Goal: Transaction & Acquisition: Purchase product/service

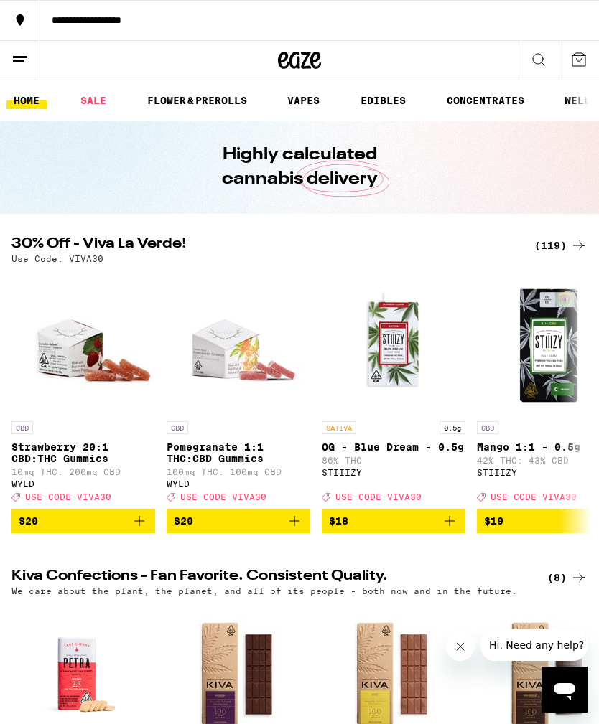
click at [560, 241] on div "(119)" at bounding box center [560, 245] width 53 height 17
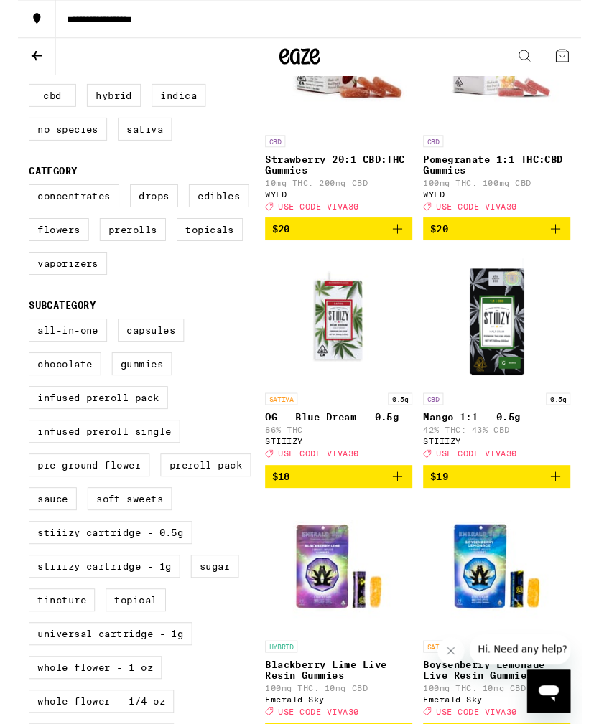
scroll to position [274, 0]
click at [71, 435] on label "Infused Preroll Pack" at bounding box center [85, 423] width 148 height 24
click at [15, 342] on input "Infused Preroll Pack" at bounding box center [14, 341] width 1 height 1
checkbox input "true"
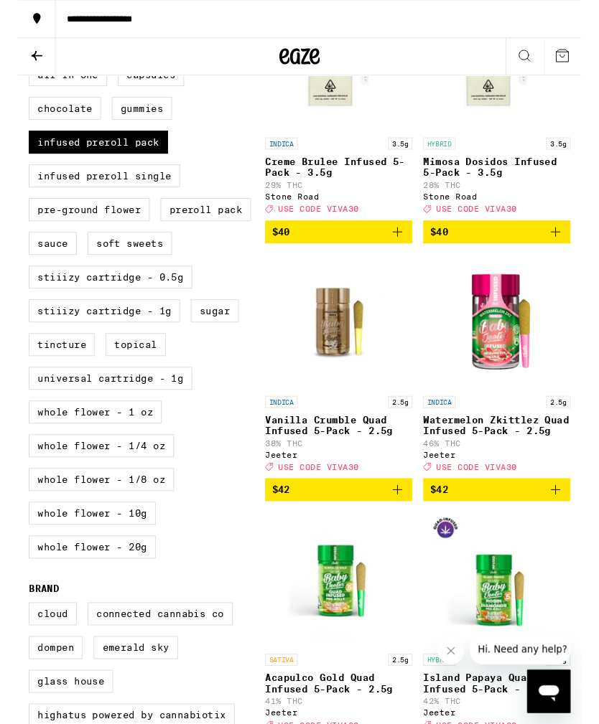
scroll to position [546, 0]
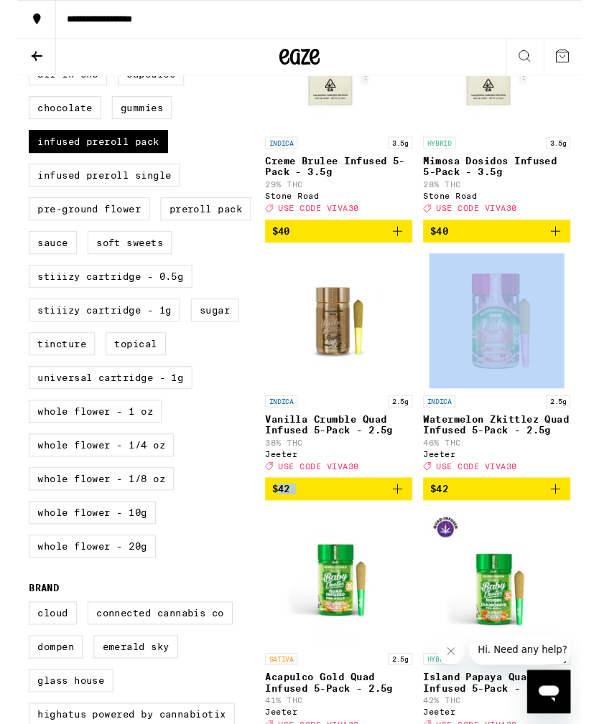
click at [210, 149] on div "All-In-One Capsules Chocolate Gummies Infused Preroll Pack Infused Preroll Sing…" at bounding box center [136, 336] width 251 height 539
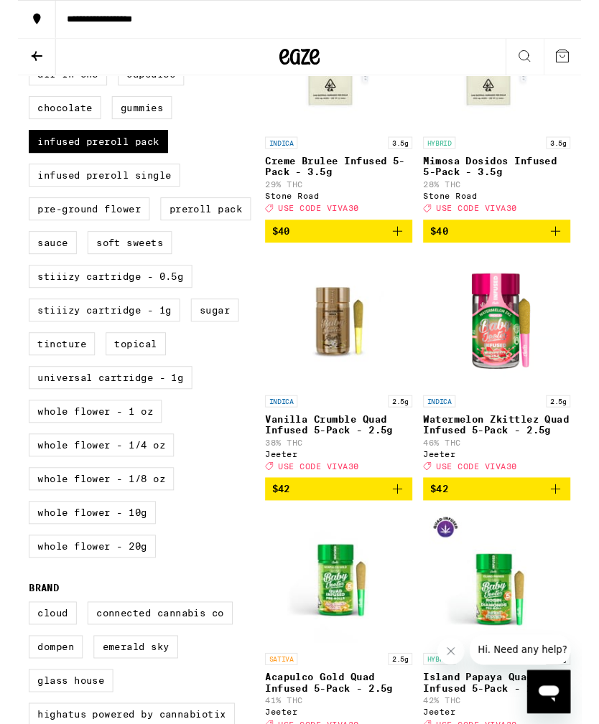
click at [17, 48] on button at bounding box center [20, 60] width 40 height 39
